Goal: Task Accomplishment & Management: Use online tool/utility

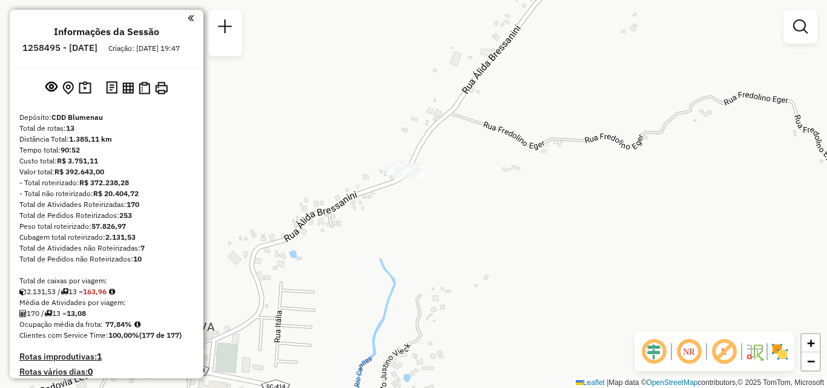
scroll to position [61, 0]
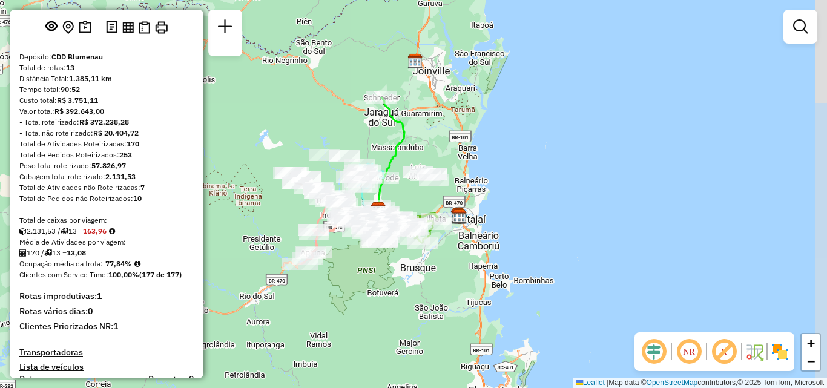
drag, startPoint x: 420, startPoint y: 211, endPoint x: 419, endPoint y: 199, distance: 12.1
click at [419, 187] on div "Janela de atendimento Grade de atendimento Capacidade Transportadoras Veículos …" at bounding box center [413, 194] width 827 height 388
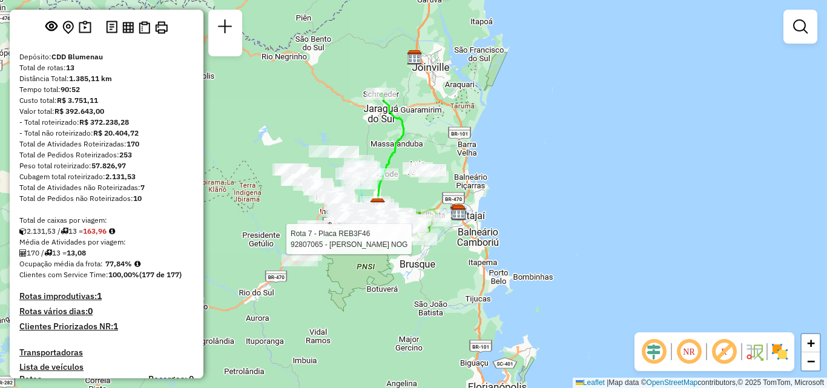
select select "**********"
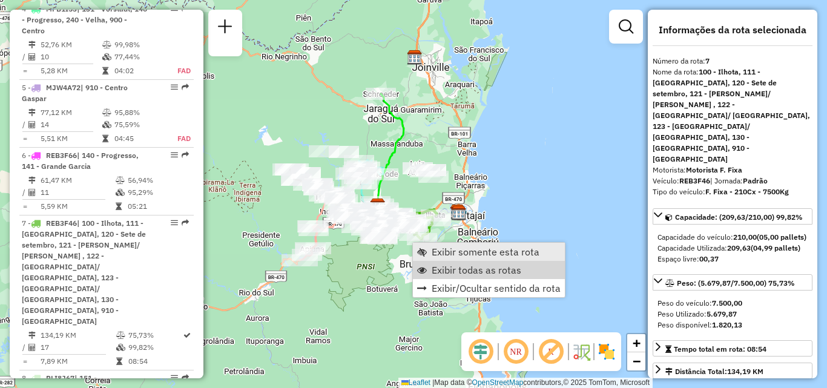
scroll to position [925, 0]
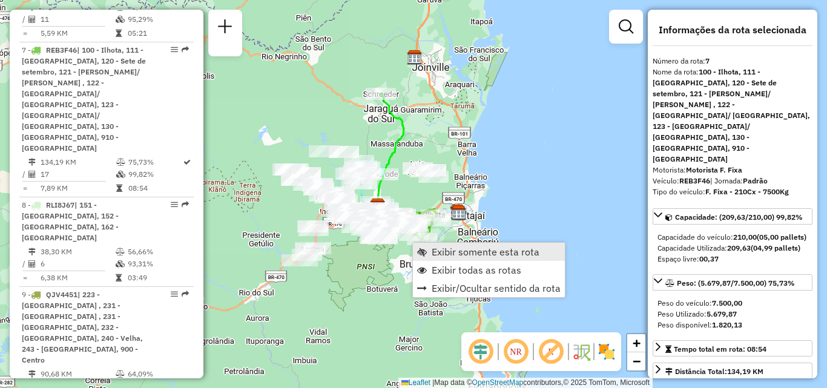
click at [444, 250] on span "Exibir somente esta rota" at bounding box center [486, 252] width 108 height 10
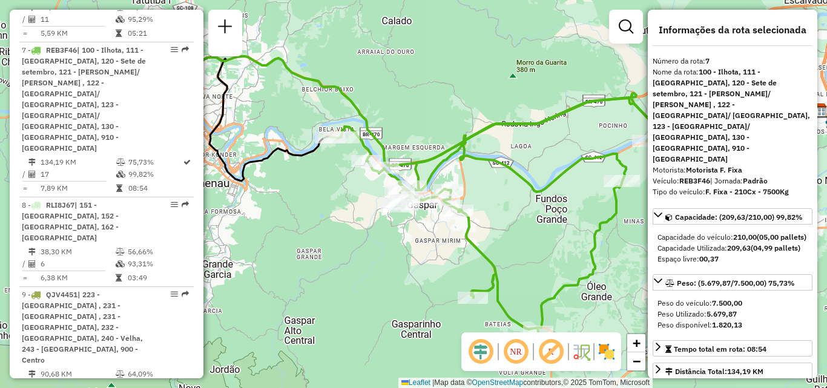
click at [520, 352] on em at bounding box center [515, 351] width 29 height 29
click at [523, 349] on em at bounding box center [515, 351] width 29 height 29
click at [608, 351] on img at bounding box center [606, 351] width 19 height 19
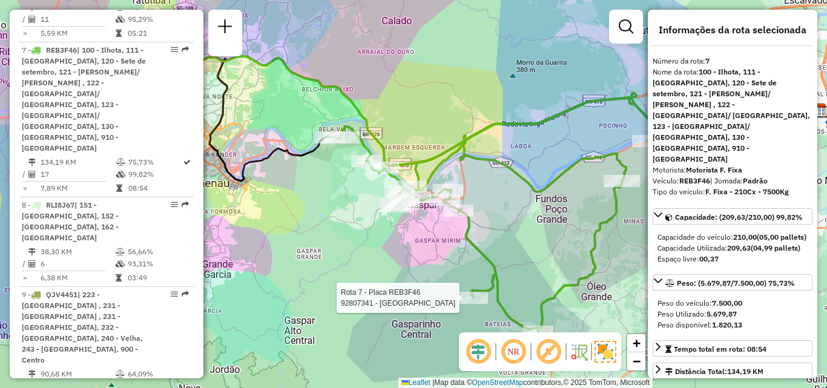
drag, startPoint x: 446, startPoint y: 285, endPoint x: 529, endPoint y: 268, distance: 84.0
click at [523, 271] on div "Rota 7 - Placa REB3F46 92807341 - FAZZENDA PARK HOTEL Janela de atendimento Gra…" at bounding box center [413, 194] width 827 height 388
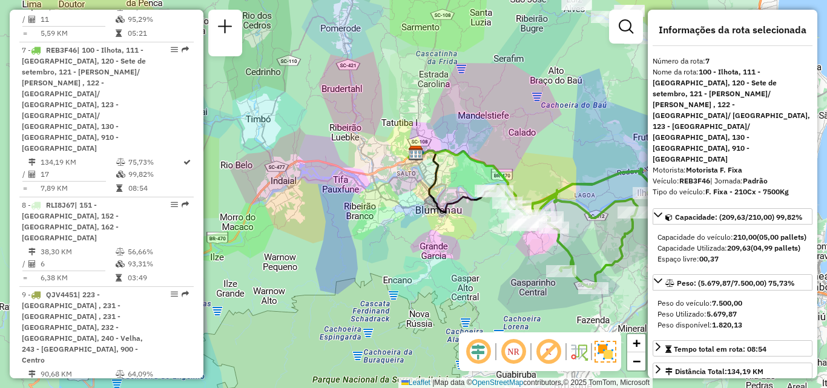
drag, startPoint x: 466, startPoint y: 250, endPoint x: 444, endPoint y: 263, distance: 25.8
click at [444, 263] on div "Janela de atendimento Grade de atendimento Capacidade Transportadoras Veículos …" at bounding box center [413, 194] width 827 height 388
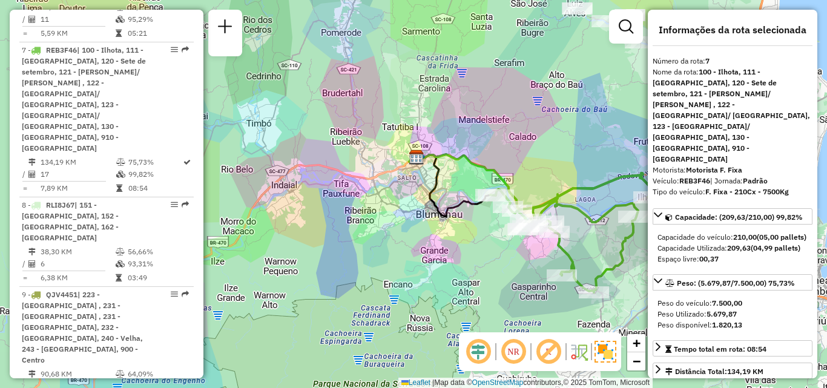
click at [272, 124] on div "Janela de atendimento Grade de atendimento Capacidade Transportadoras Veículos …" at bounding box center [413, 194] width 827 height 388
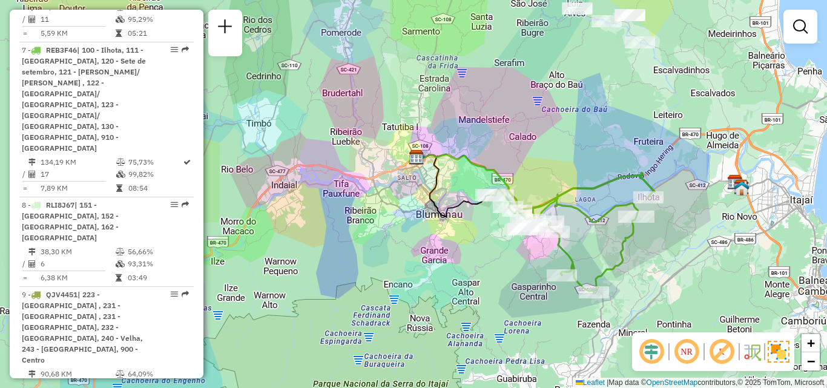
click at [374, 199] on div "Janela de atendimento Grade de atendimento Capacidade Transportadoras Veículos …" at bounding box center [413, 194] width 827 height 388
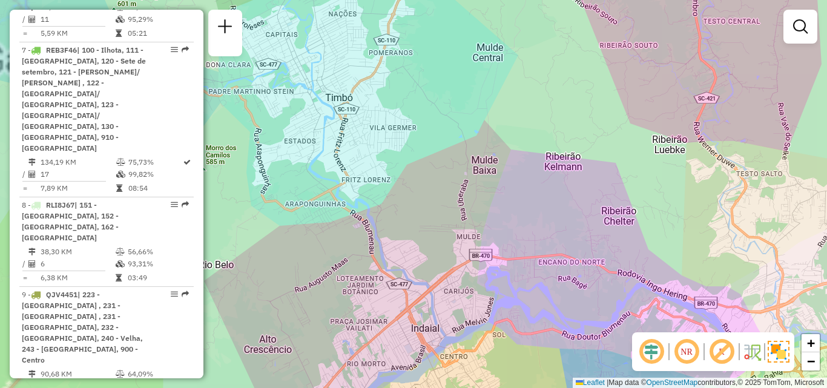
drag, startPoint x: 429, startPoint y: 180, endPoint x: 444, endPoint y: 190, distance: 17.7
click at [447, 193] on div "Janela de atendimento Grade de atendimento Capacidade Transportadoras Veículos …" at bounding box center [413, 194] width 827 height 388
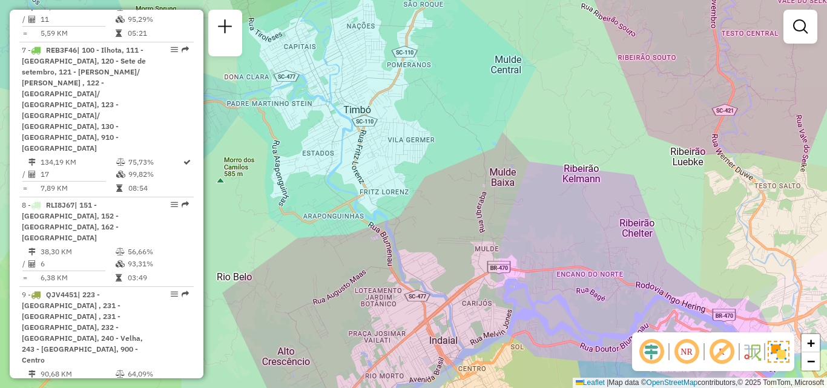
click at [363, 126] on div "Janela de atendimento Grade de atendimento Capacidade Transportadoras Veículos …" at bounding box center [413, 194] width 827 height 388
